Goal: Information Seeking & Learning: Learn about a topic

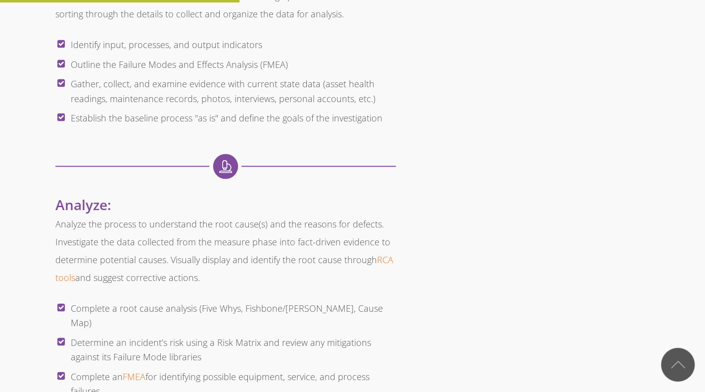
scroll to position [1130, 0]
click at [353, 250] on p "Analyze the process to understand the root cause(s) and the reasons for defects…" at bounding box center [225, 252] width 341 height 71
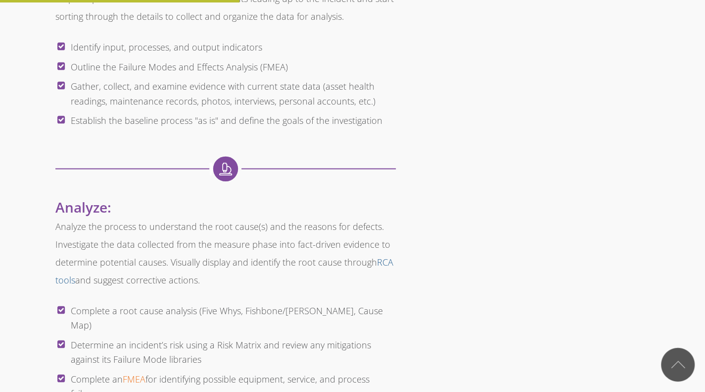
click at [383, 262] on link "RCA tools" at bounding box center [224, 271] width 338 height 30
click at [382, 261] on link "RCA tools" at bounding box center [224, 271] width 338 height 30
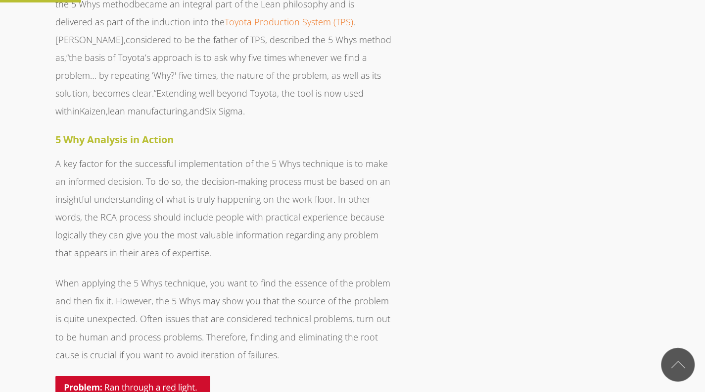
scroll to position [698, 0]
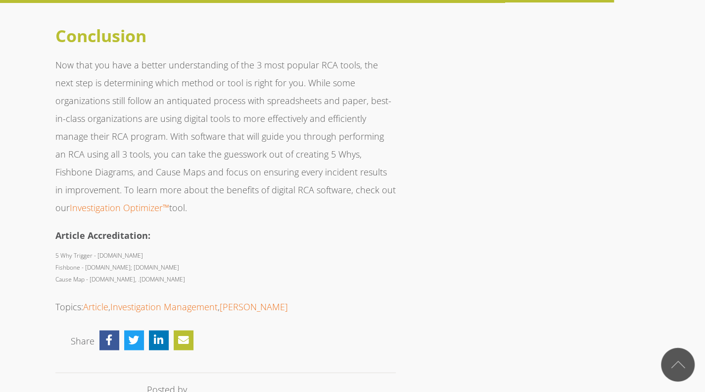
scroll to position [5362, 0]
